Goal: Task Accomplishment & Management: Manage account settings

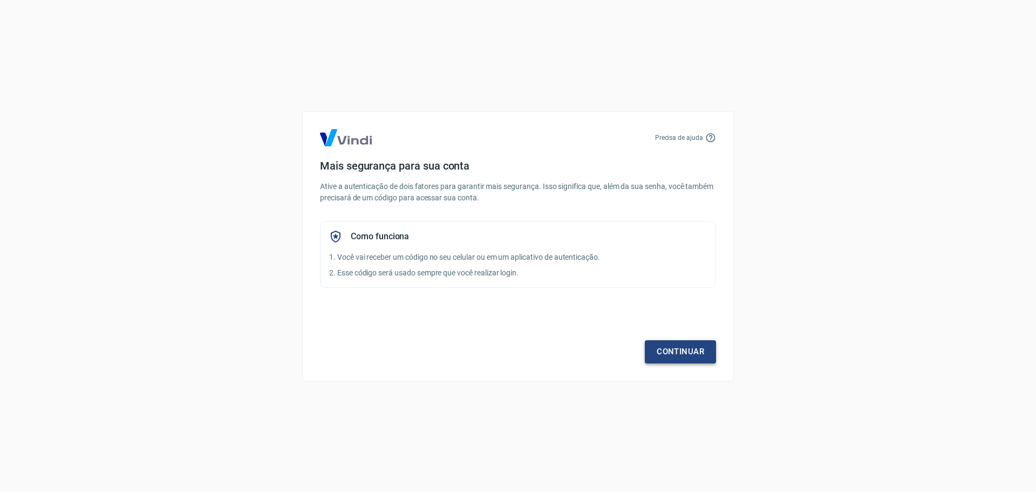
click at [687, 348] on link "Continuar" at bounding box center [680, 351] width 71 height 23
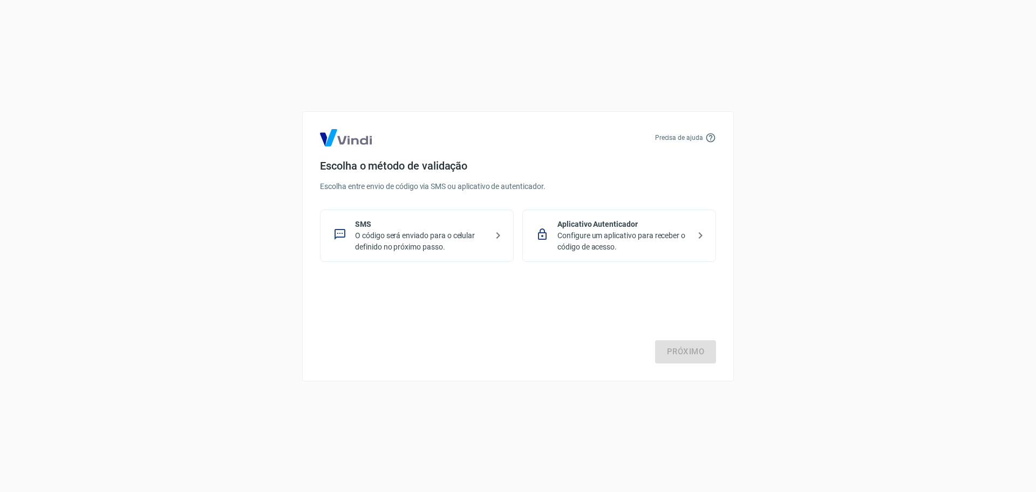
click at [385, 243] on p "O código será enviado para o celular definido no próximo passo." at bounding box center [421, 241] width 132 height 23
click at [702, 352] on link "Próximo" at bounding box center [685, 351] width 61 height 23
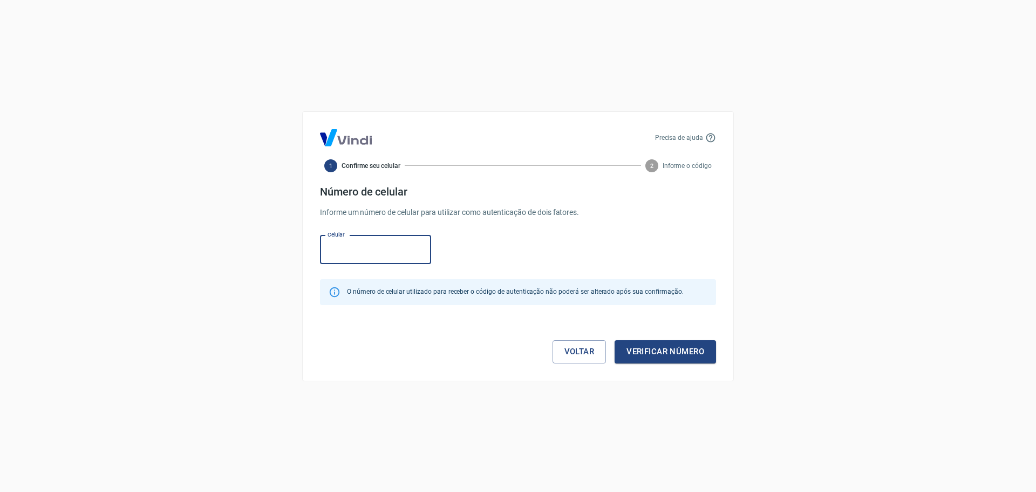
click at [389, 252] on input "Celular" at bounding box center [375, 249] width 111 height 29
type input "(54) 99116-0197"
drag, startPoint x: 681, startPoint y: 355, endPoint x: 849, endPoint y: 337, distance: 169.4
click at [683, 355] on button "Verificar número" at bounding box center [665, 351] width 101 height 23
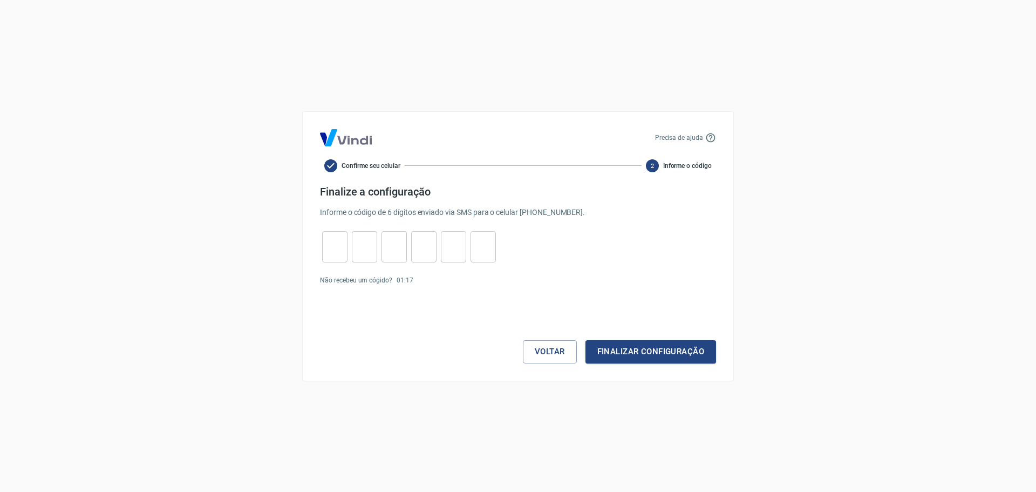
drag, startPoint x: 312, startPoint y: 252, endPoint x: 340, endPoint y: 246, distance: 28.7
click at [313, 252] on div "Precisa de ajuda Confirme seu celular 2 Informe o código Finalize a configuraçã…" at bounding box center [518, 246] width 432 height 270
click at [339, 246] on input "tel" at bounding box center [334, 246] width 25 height 23
type input "8"
type input "6"
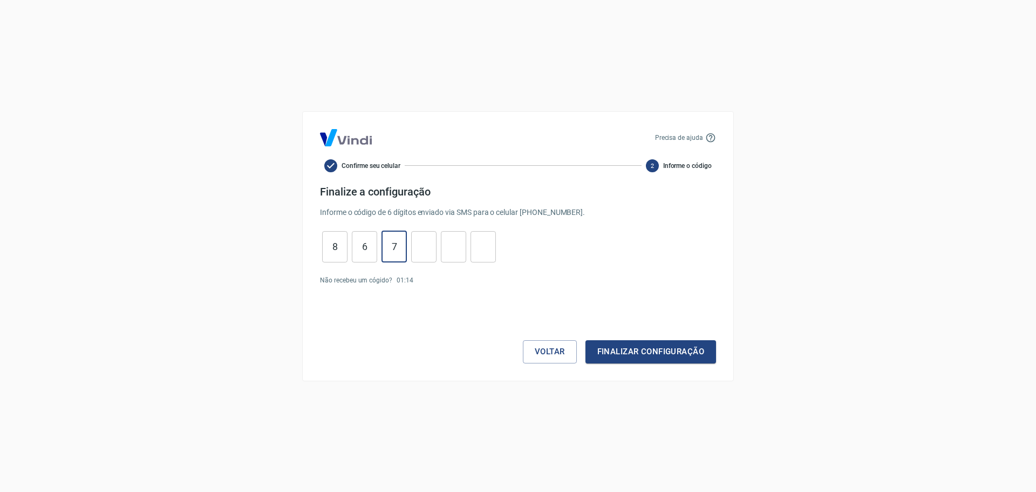
type input "7"
type input "4"
type input "1"
click at [660, 349] on button "Finalizar configuração" at bounding box center [651, 351] width 131 height 23
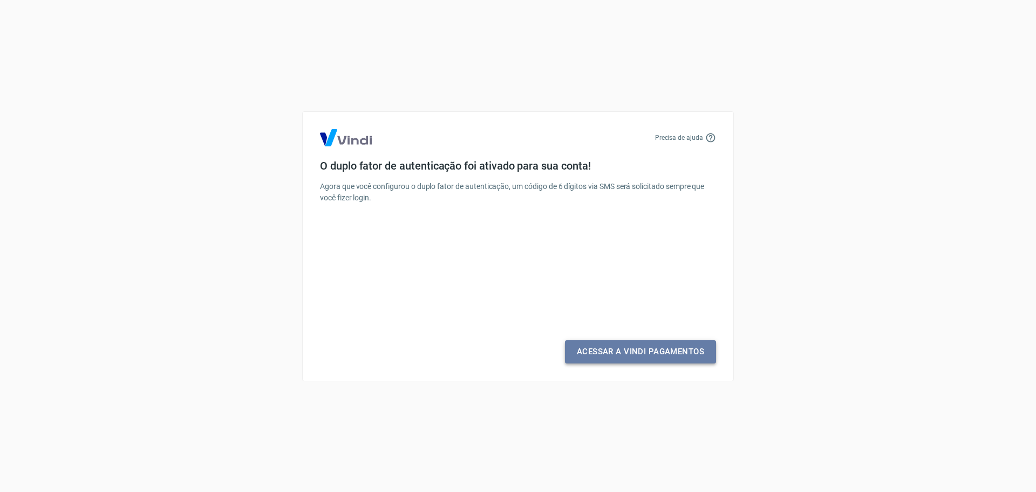
click at [653, 353] on link "Acessar a Vindi Pagamentos" at bounding box center [640, 351] width 151 height 23
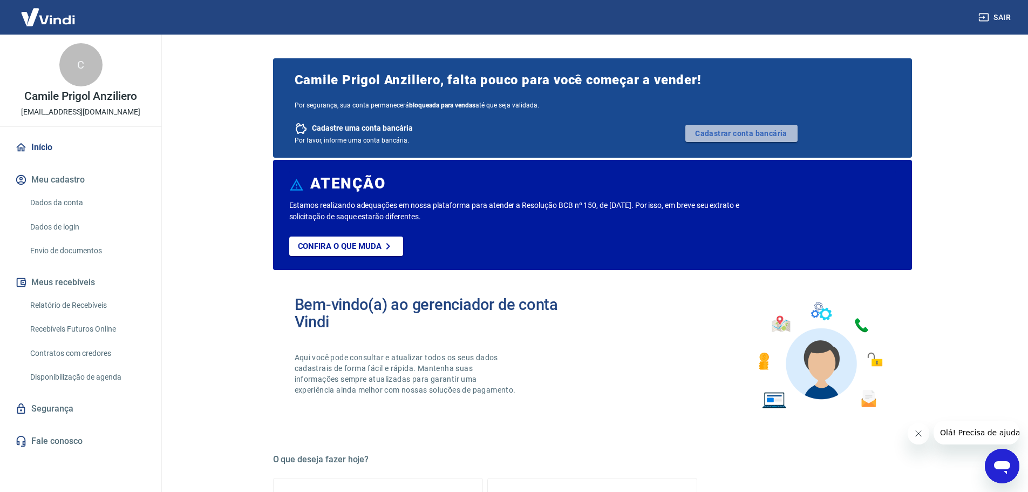
click at [758, 134] on link "Cadastrar conta bancária" at bounding box center [742, 133] width 112 height 17
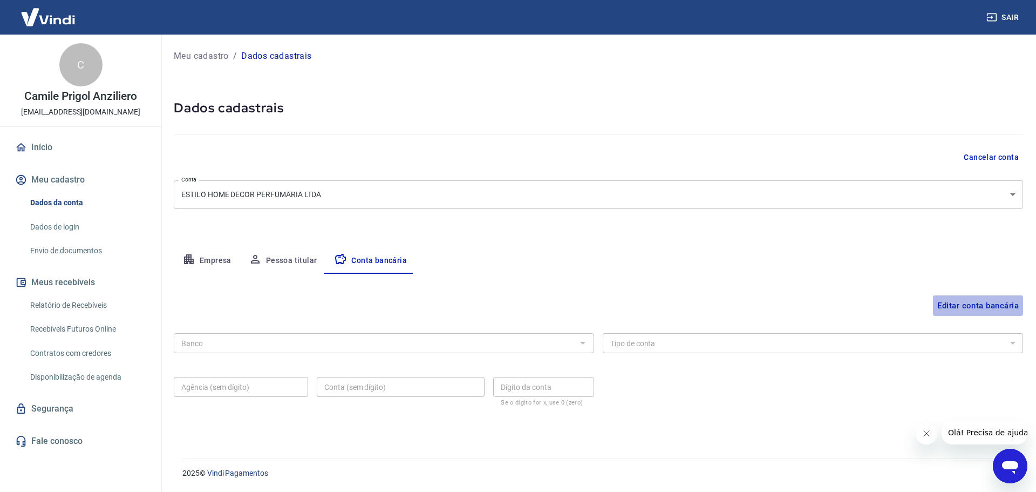
click at [980, 302] on button "Editar conta bancária" at bounding box center [978, 305] width 90 height 21
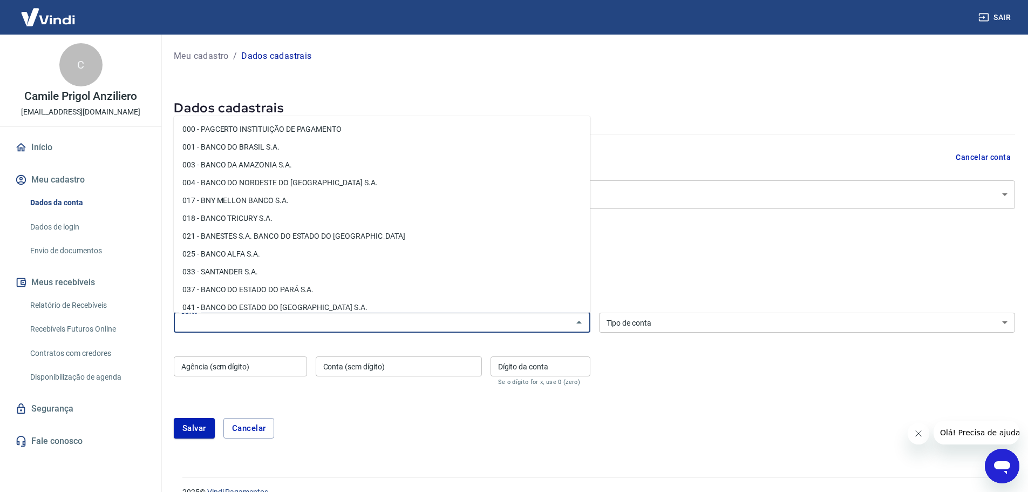
click at [256, 323] on input "Banco" at bounding box center [373, 322] width 392 height 13
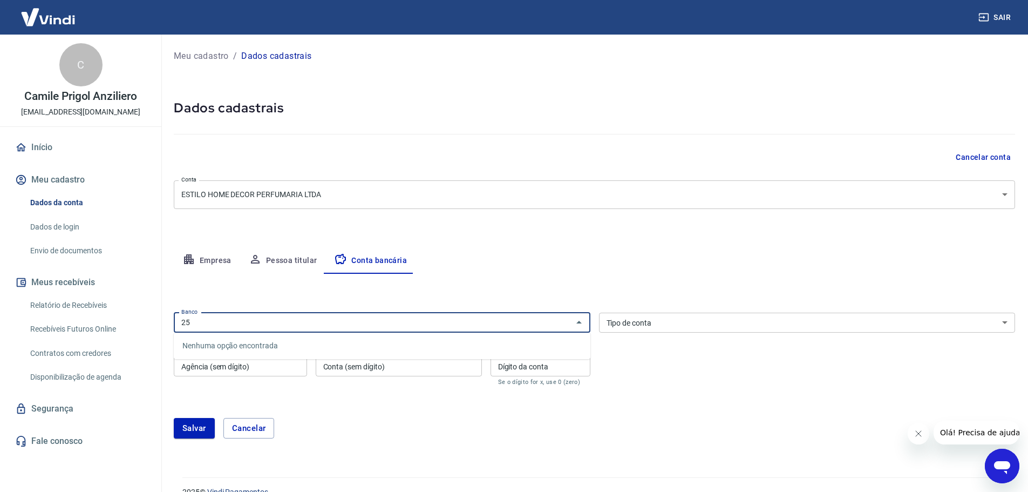
type input "2"
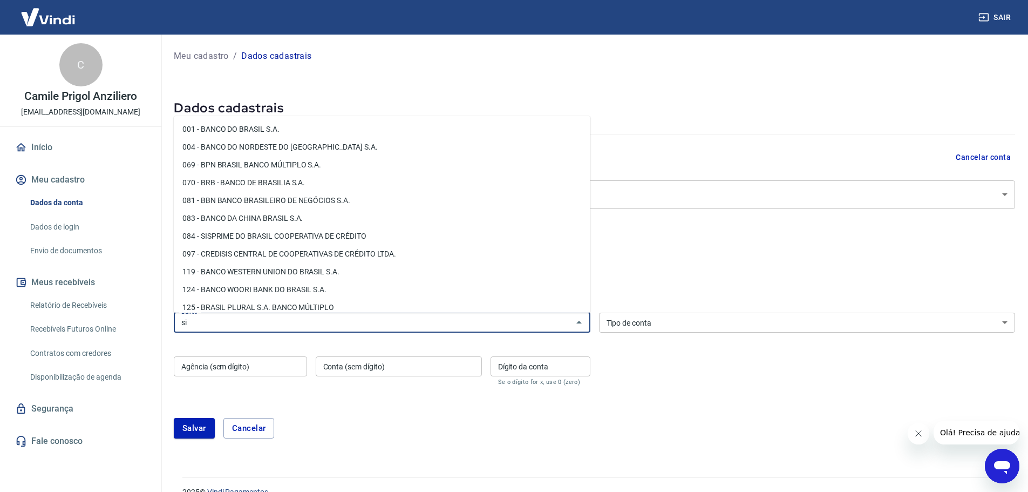
type input "s"
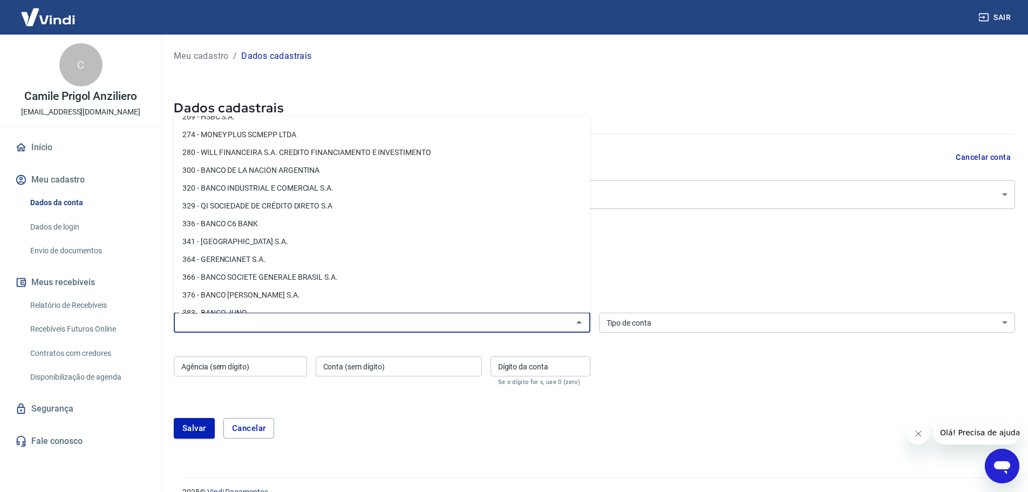
scroll to position [990, 0]
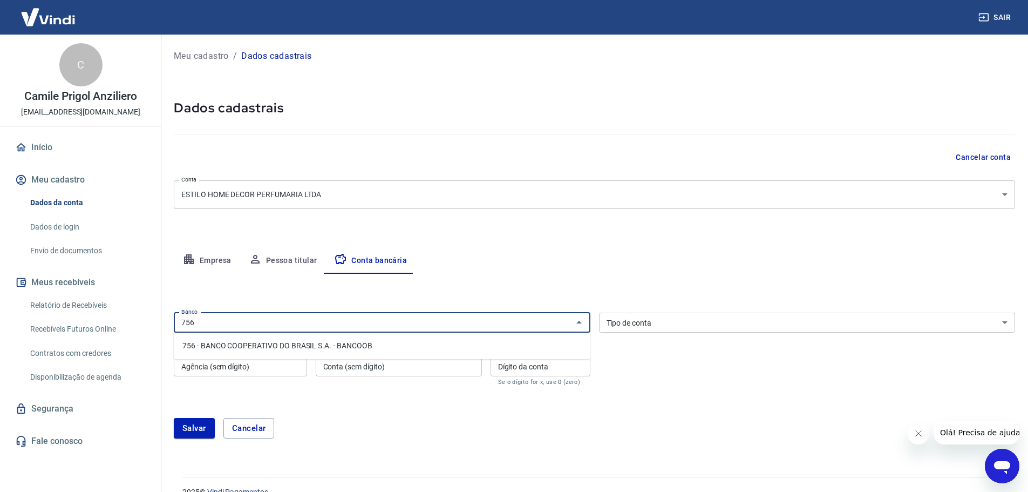
click at [284, 345] on li "756 - BANCO COOPERATIVO DO BRASIL S.A. - BANCOOB" at bounding box center [382, 346] width 417 height 18
click at [424, 321] on input "756 - BANCO COOPERATIVO DO BRASIL S.A. - BANCOOB" at bounding box center [366, 322] width 378 height 13
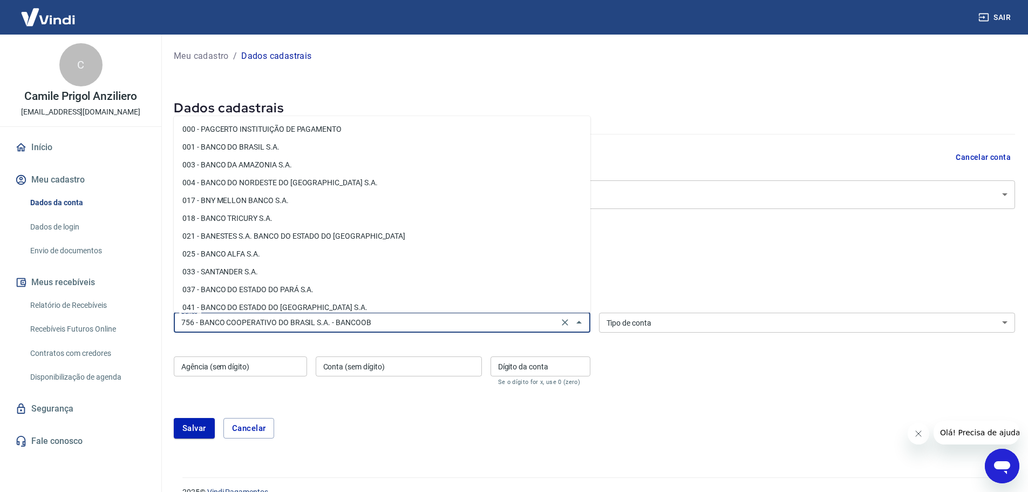
scroll to position [1583, 0]
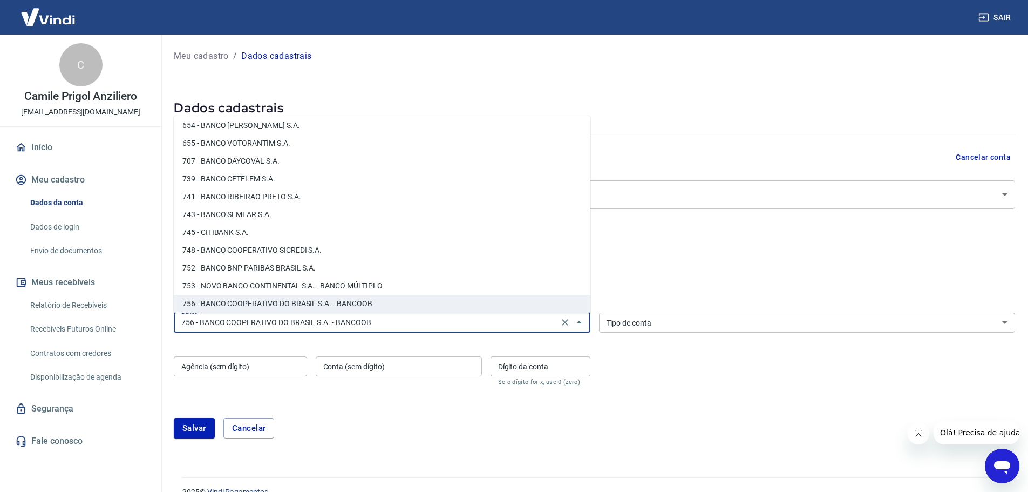
type input "756 - BANCO COOPERATIVO DO BRASIL S.A. - BANCOOB"
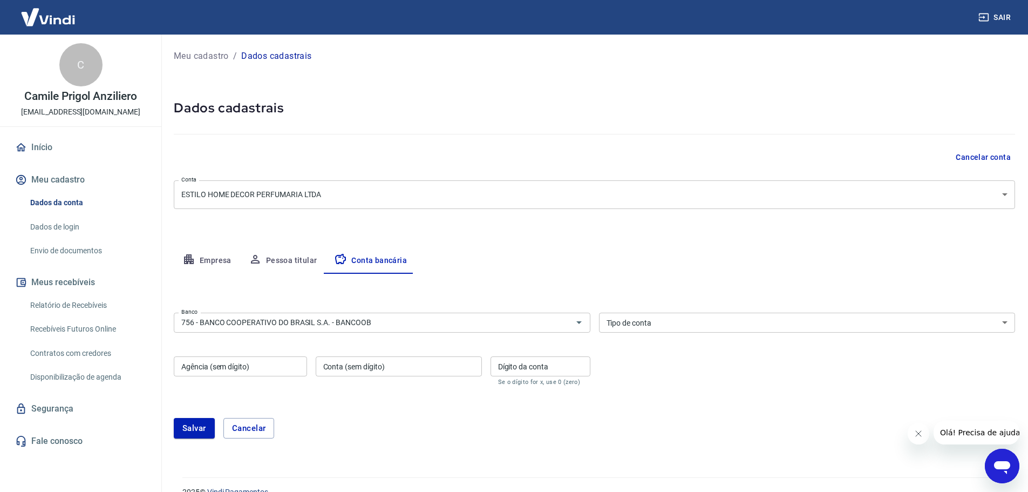
click at [702, 370] on div "Banco 756 - BANCO COOPERATIVO DO BRASIL S.A. - BANCOOB Banco Tipo de conta Cont…" at bounding box center [595, 347] width 842 height 79
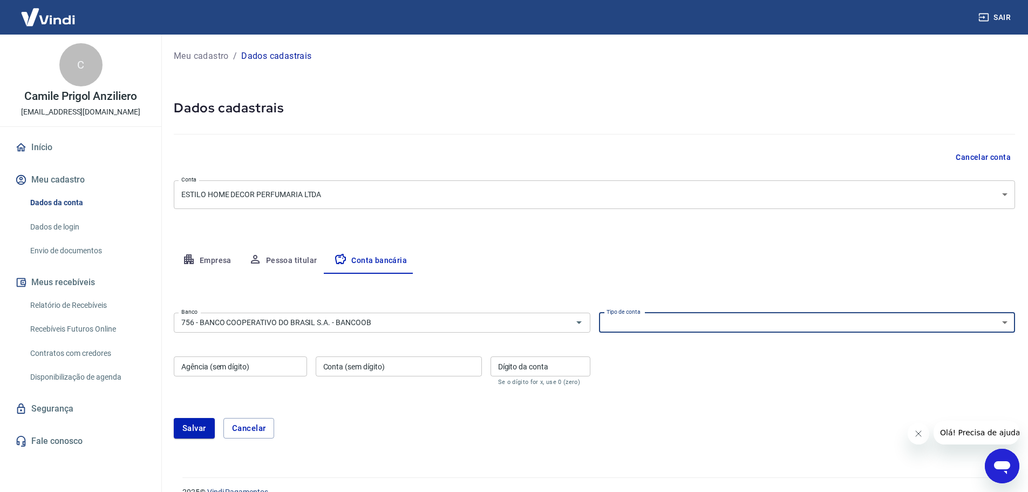
click at [626, 323] on select "Conta Corrente Conta Poupança" at bounding box center [807, 323] width 417 height 20
select select "1"
click at [599, 313] on select "Conta Corrente Conta Poupança" at bounding box center [807, 323] width 417 height 20
click at [249, 365] on input "Agência (sem dígito)" at bounding box center [240, 366] width 133 height 20
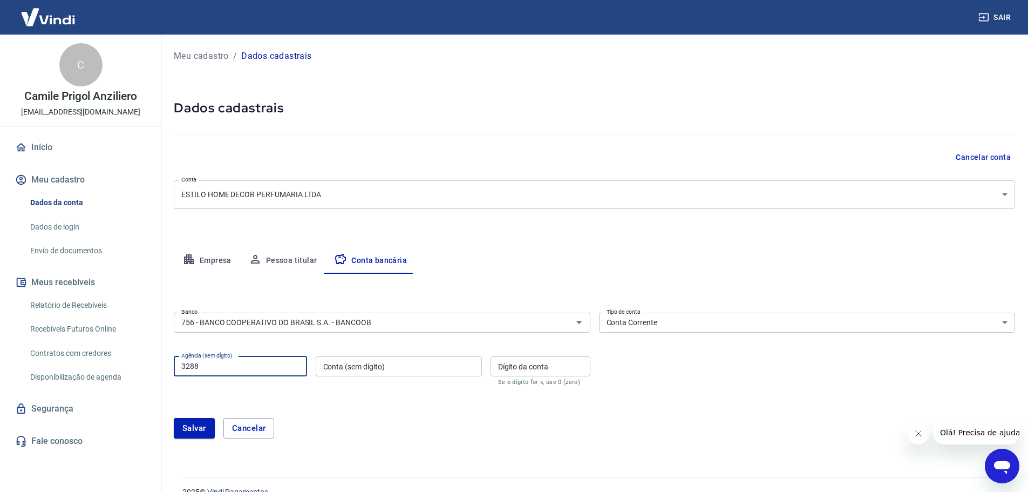
type input "3288"
click at [354, 369] on input "Conta (sem dígito)" at bounding box center [399, 366] width 166 height 20
type input "49370"
click at [516, 365] on input "Dígito da conta" at bounding box center [541, 366] width 100 height 20
type input "8"
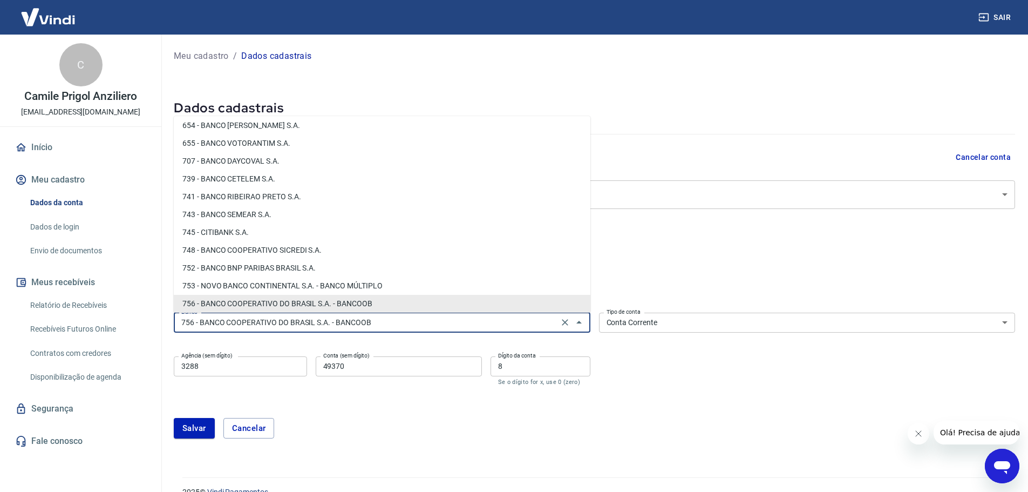
drag, startPoint x: 390, startPoint y: 323, endPoint x: 0, endPoint y: 288, distance: 391.9
click at [0, 288] on div "Sair C Camile Prigol Anziliero [EMAIL_ADDRESS][DOMAIN_NAME] Início Meu cadastro…" at bounding box center [514, 246] width 1028 height 492
click at [890, 277] on div "Editar conta bancária Banco 756 - BANCO COOPERATIVO DO BRASIL S.A. - BANCOOB Ba…" at bounding box center [595, 363] width 842 height 178
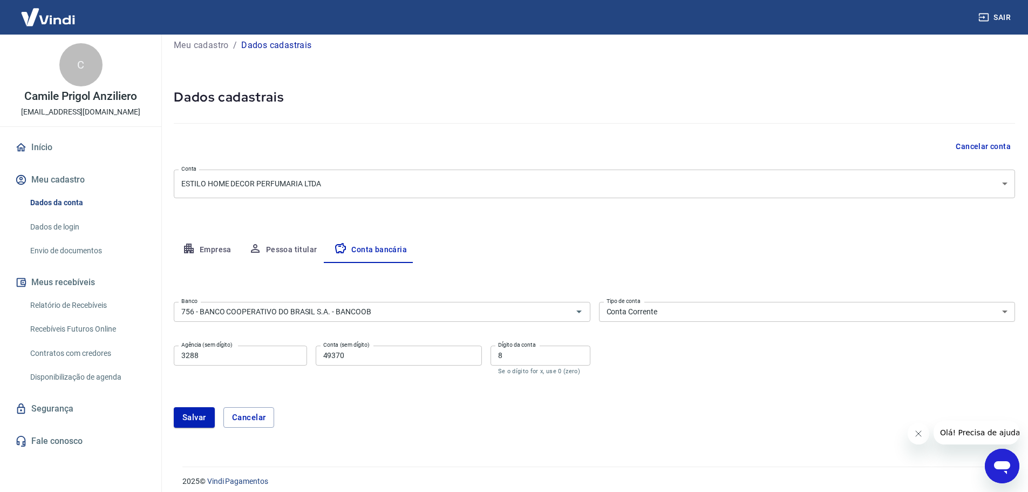
scroll to position [19, 0]
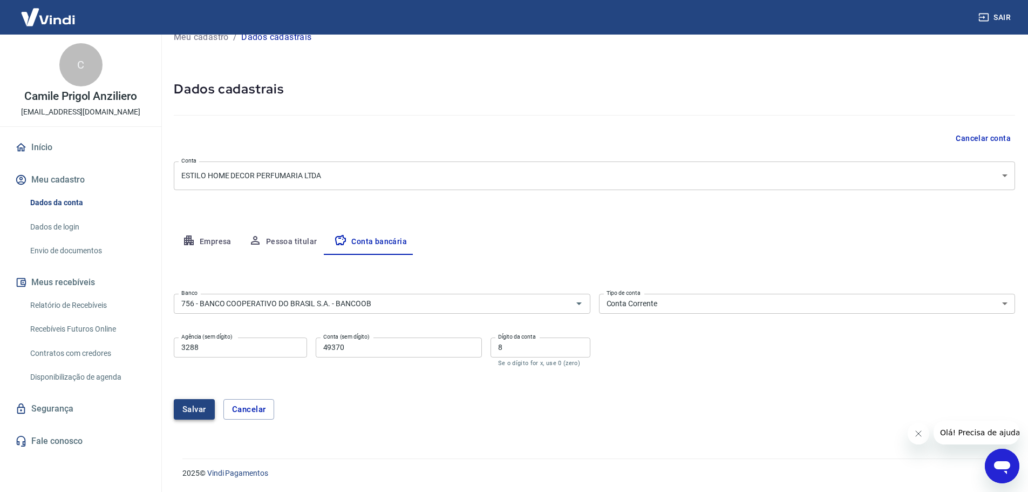
click at [199, 408] on button "Salvar" at bounding box center [194, 409] width 41 height 21
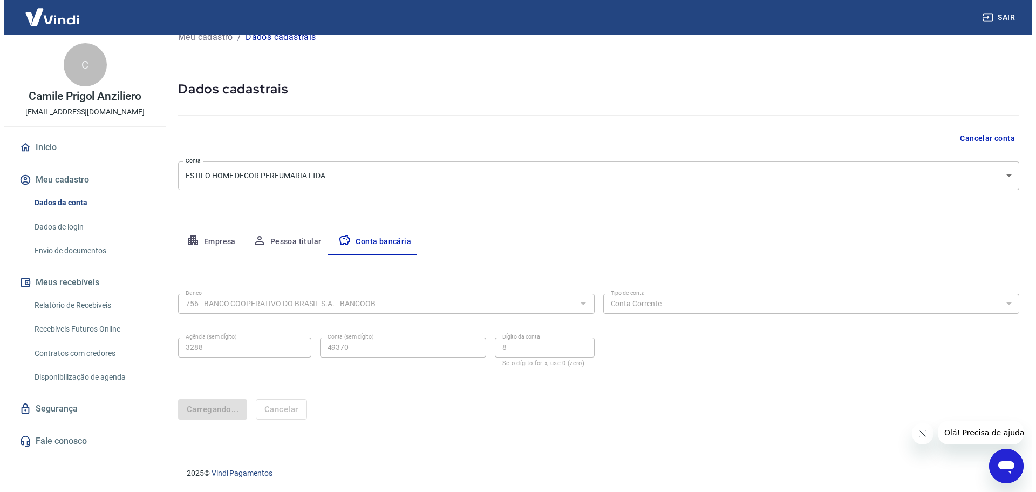
scroll to position [0, 0]
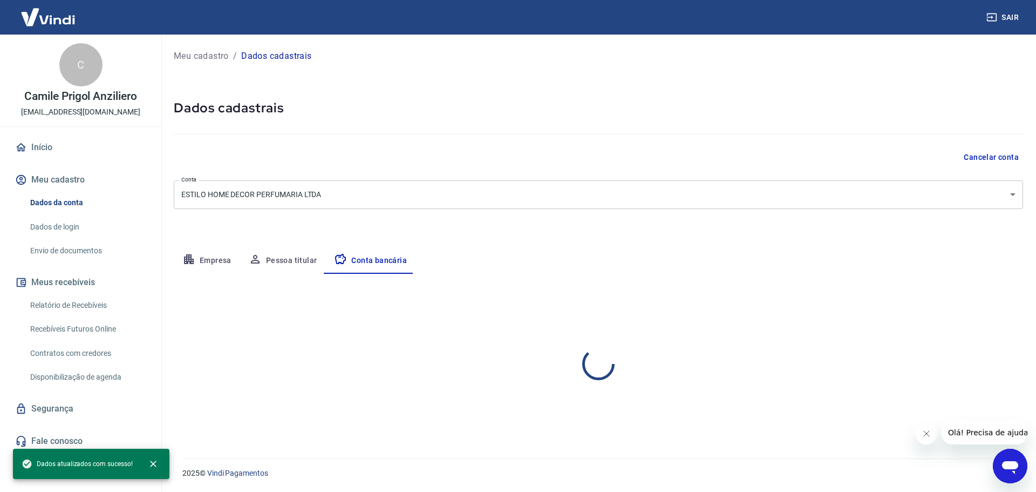
select select "1"
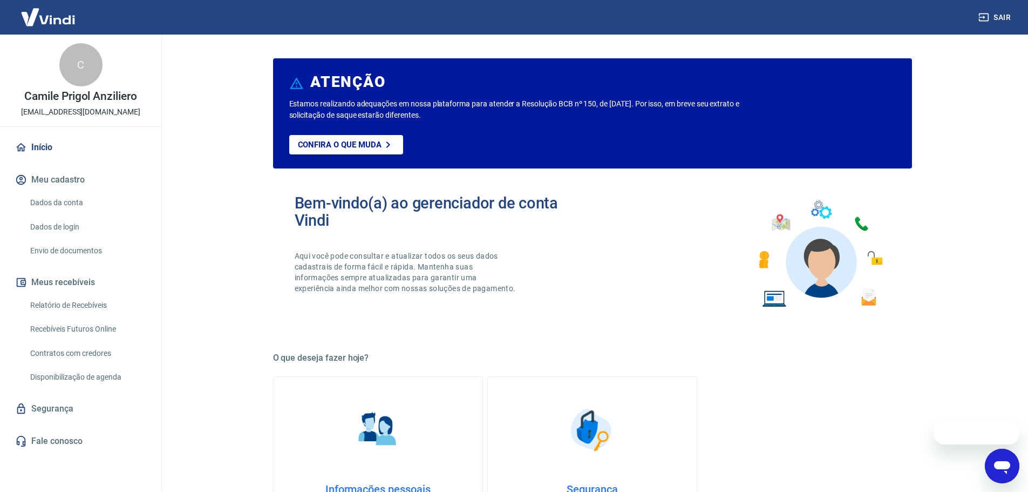
click at [65, 201] on link "Dados da conta" at bounding box center [87, 203] width 123 height 22
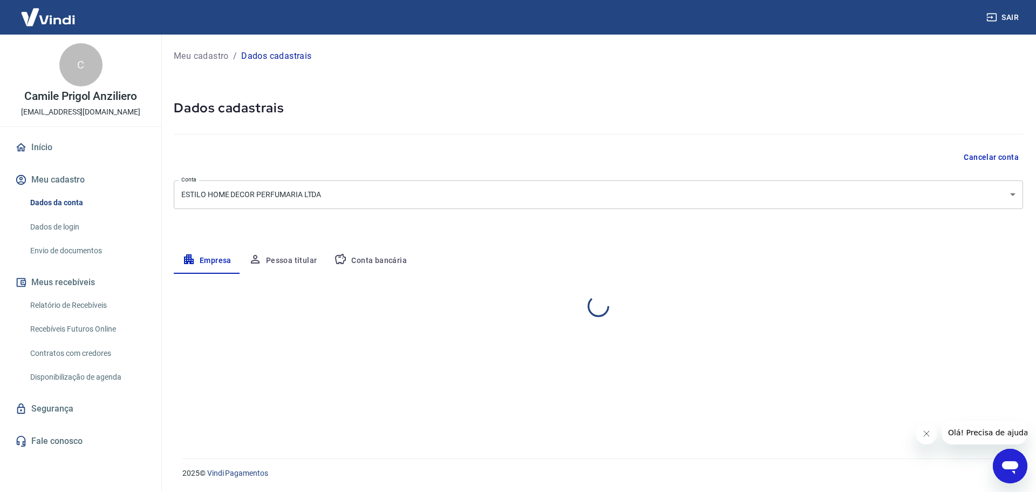
select select "RS"
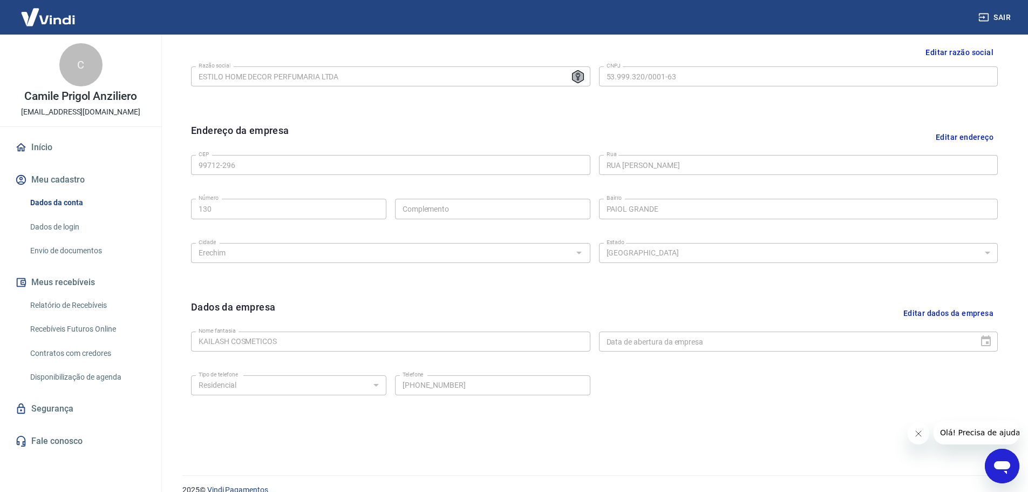
scroll to position [287, 0]
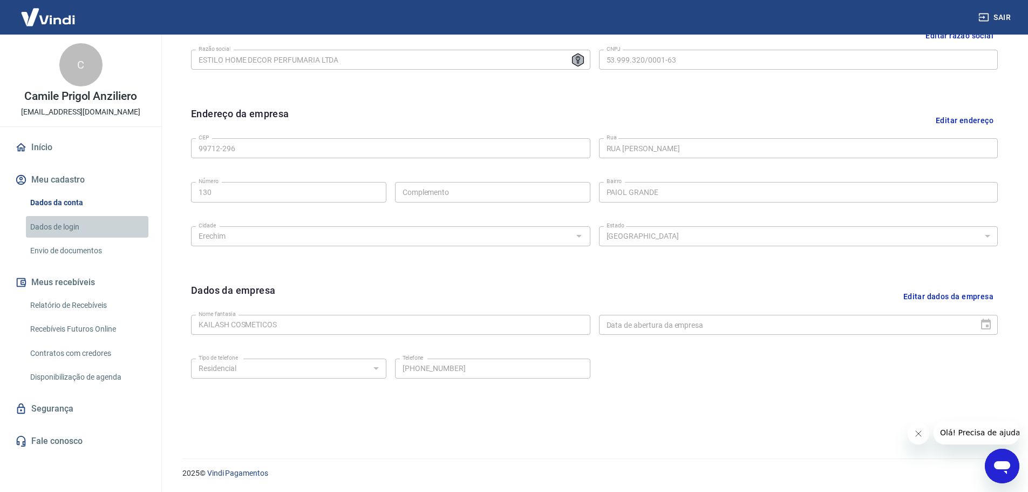
click at [74, 228] on link "Dados de login" at bounding box center [87, 227] width 123 height 22
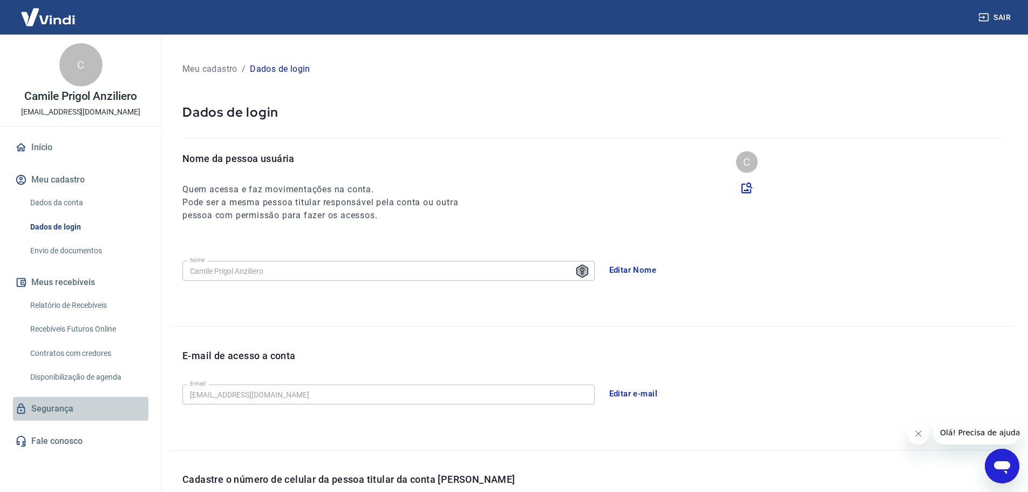
click at [55, 408] on link "Segurança" at bounding box center [80, 409] width 135 height 24
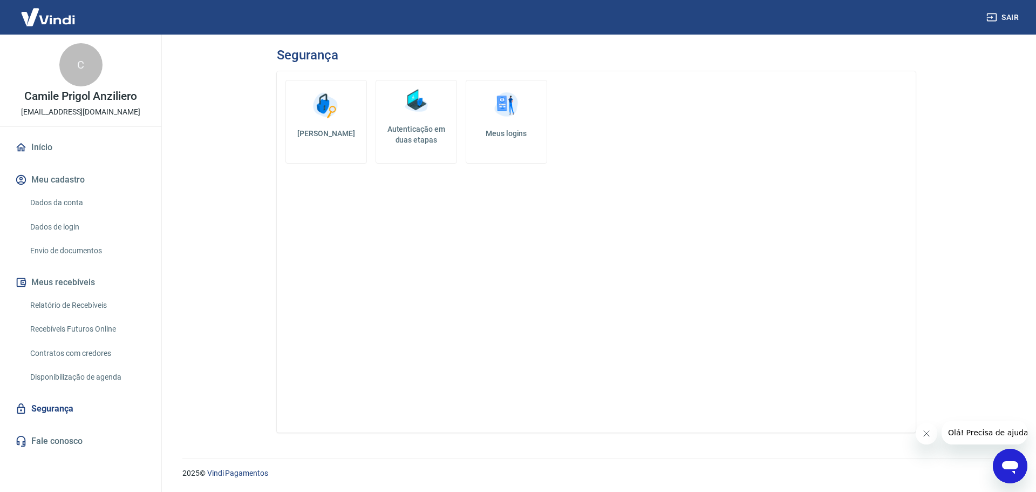
click at [326, 115] on img at bounding box center [326, 105] width 32 height 32
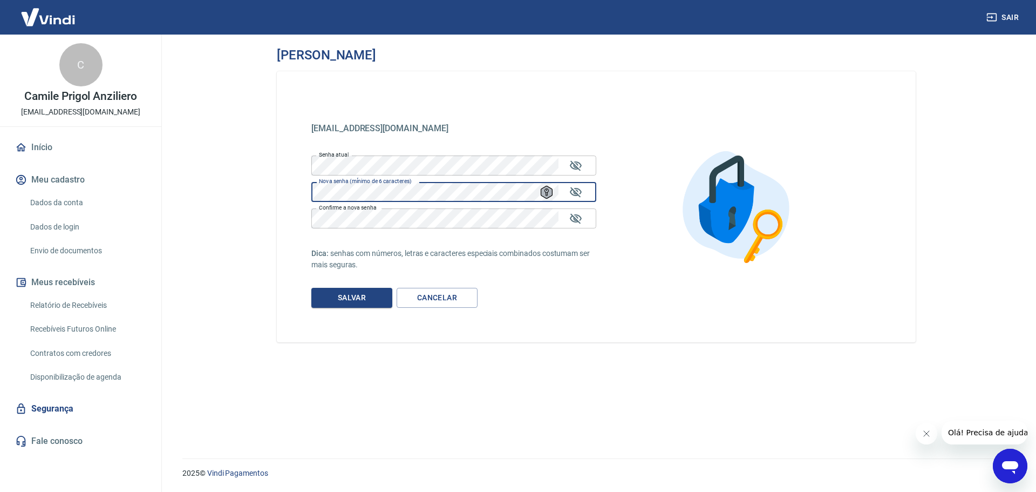
click at [215, 184] on main "Alterar senha contato@kailashcosmeticos.com.br contato@kailashcosmeticos.com.br…" at bounding box center [597, 263] width 880 height 457
click at [354, 298] on button "Salvar" at bounding box center [351, 298] width 81 height 20
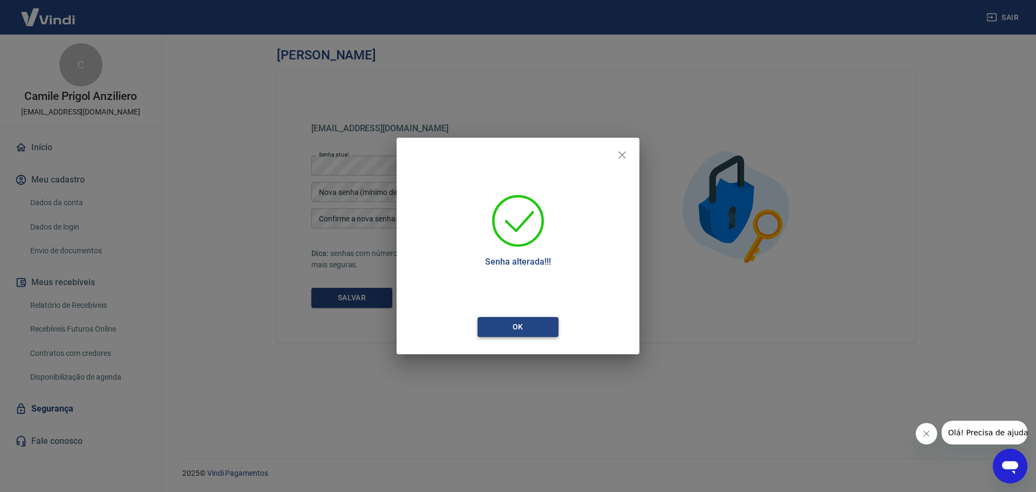
click at [520, 324] on button "Ok" at bounding box center [518, 327] width 81 height 20
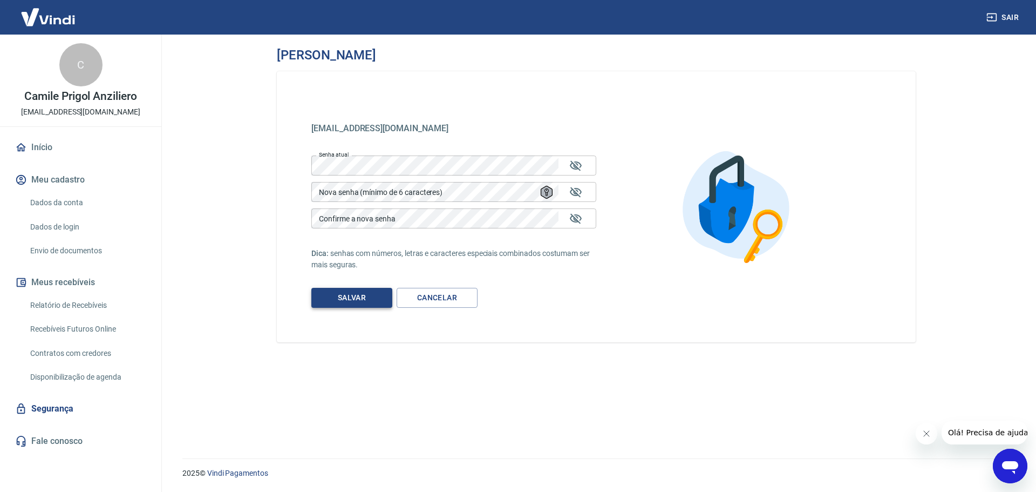
click at [360, 297] on button "Salvar" at bounding box center [351, 298] width 81 height 20
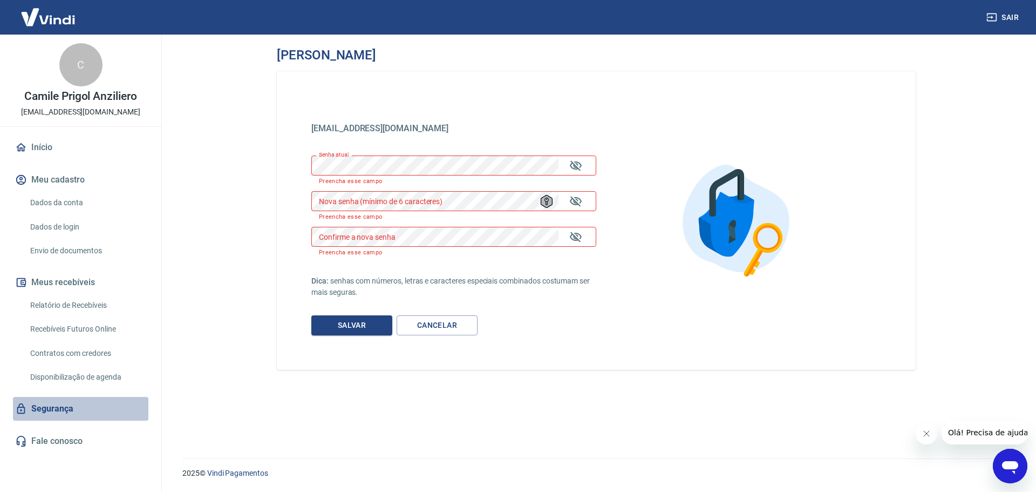
click at [56, 403] on link "Segurança" at bounding box center [80, 409] width 135 height 24
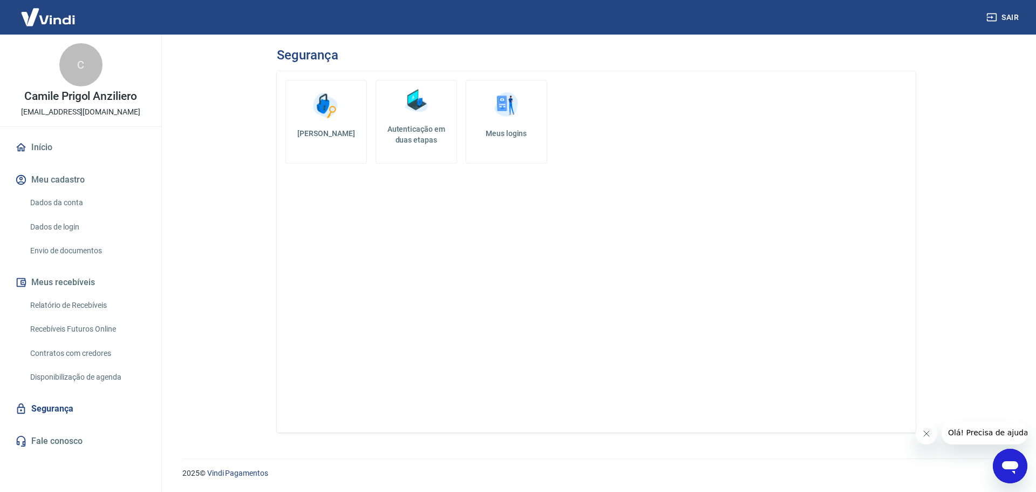
click at [416, 131] on h5 "Autenticação em duas etapas" at bounding box center [417, 135] width 72 height 22
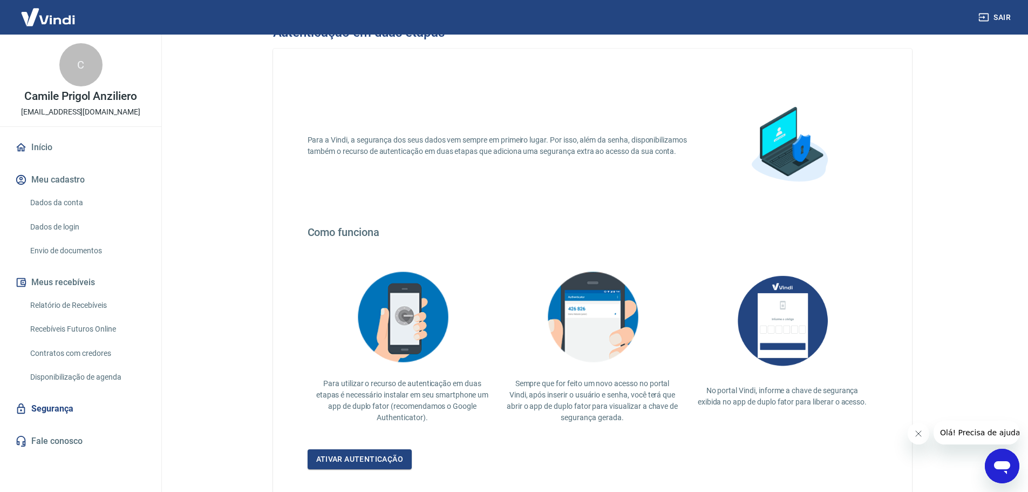
scroll to position [94, 0]
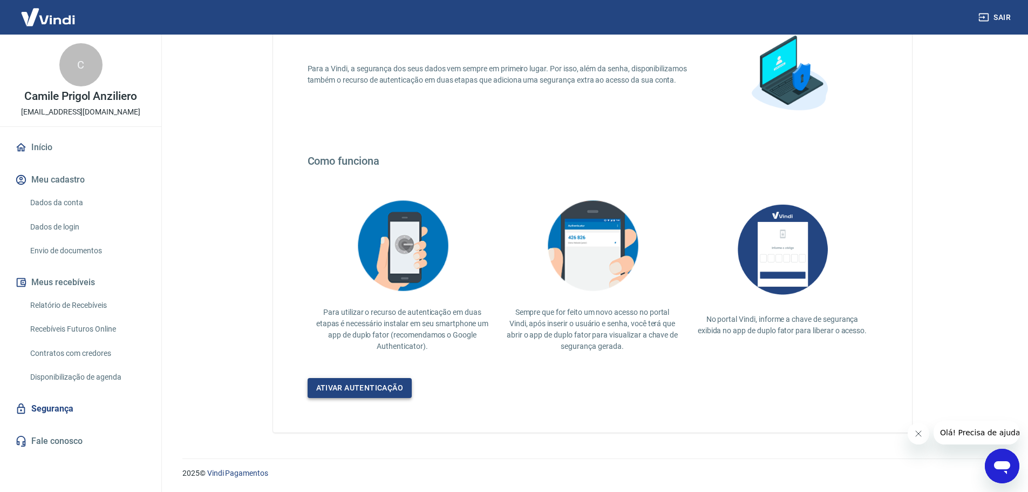
click at [348, 388] on link "Ativar autenticação" at bounding box center [360, 388] width 105 height 20
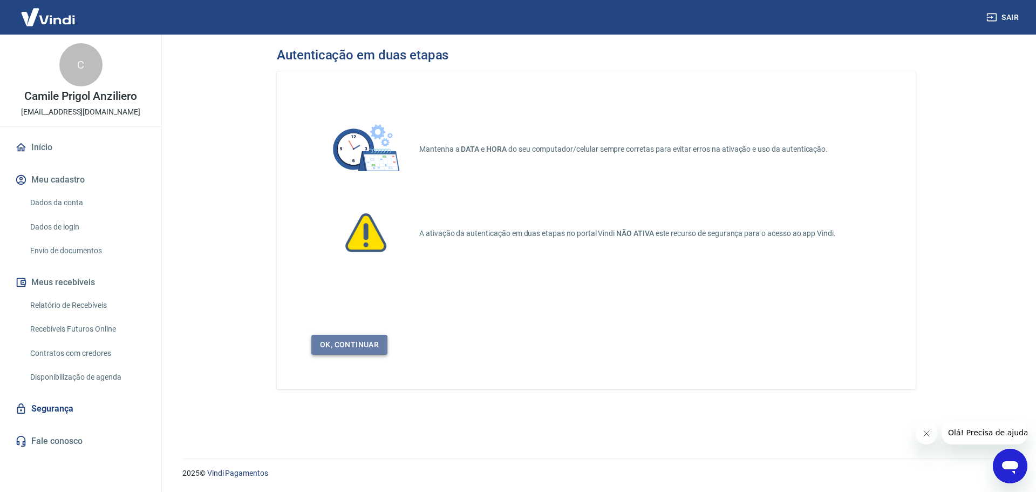
click at [349, 347] on link "Ok, continuar" at bounding box center [349, 345] width 76 height 20
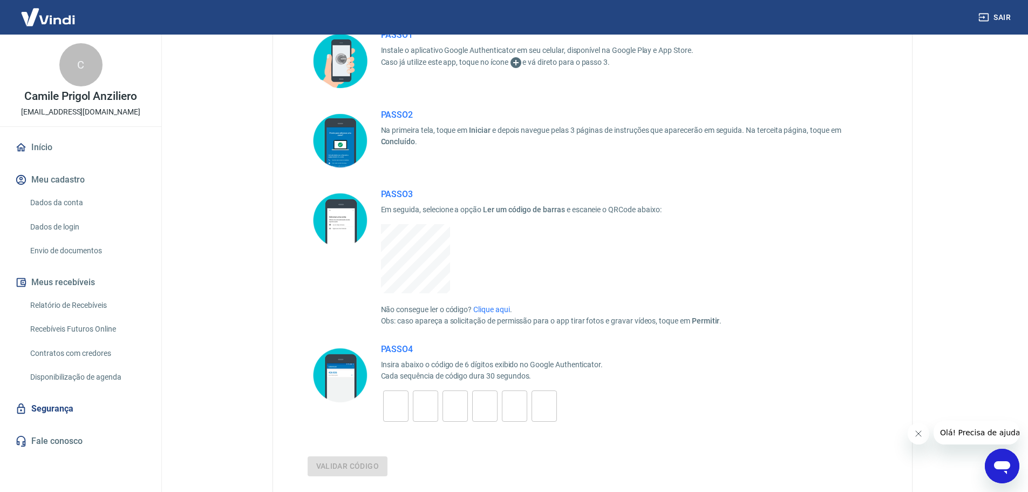
scroll to position [185, 0]
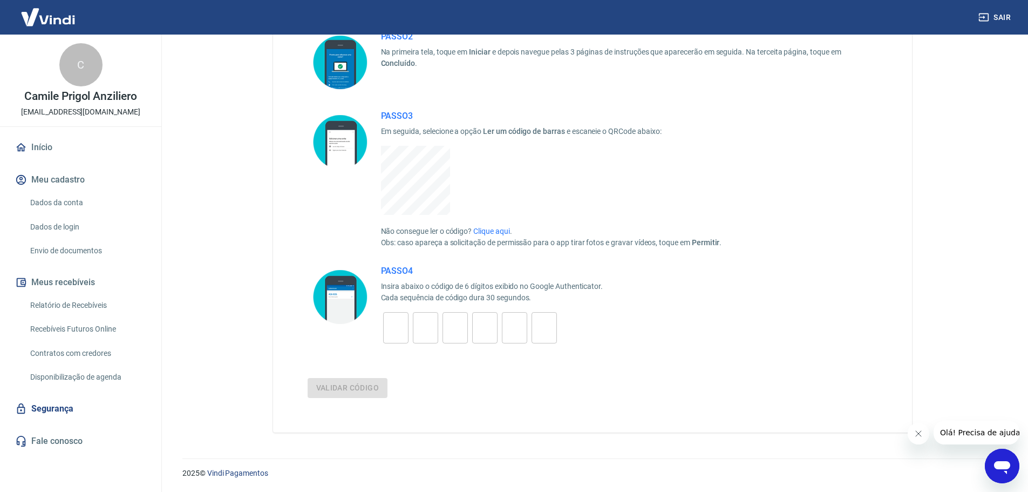
click at [390, 326] on input "tel" at bounding box center [395, 327] width 25 height 23
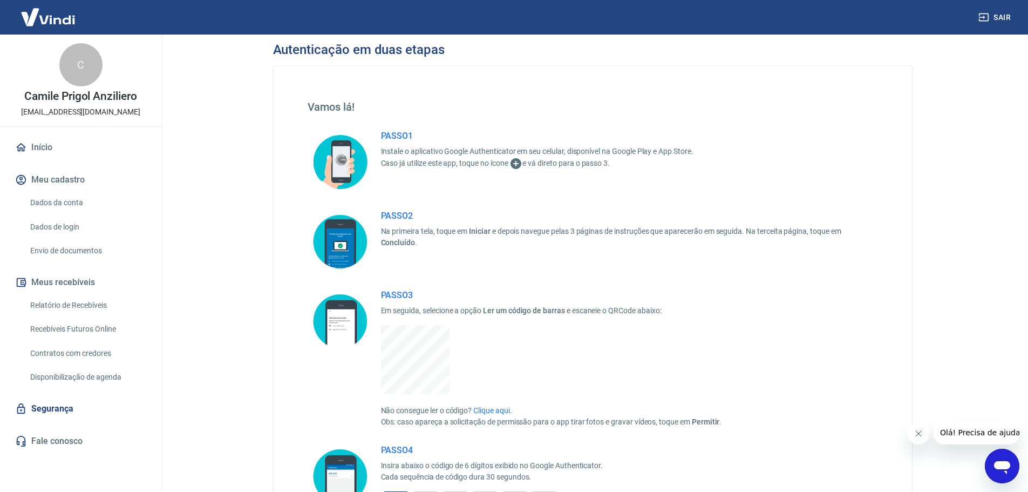
scroll to position [0, 0]
